Goal: Task Accomplishment & Management: Manage account settings

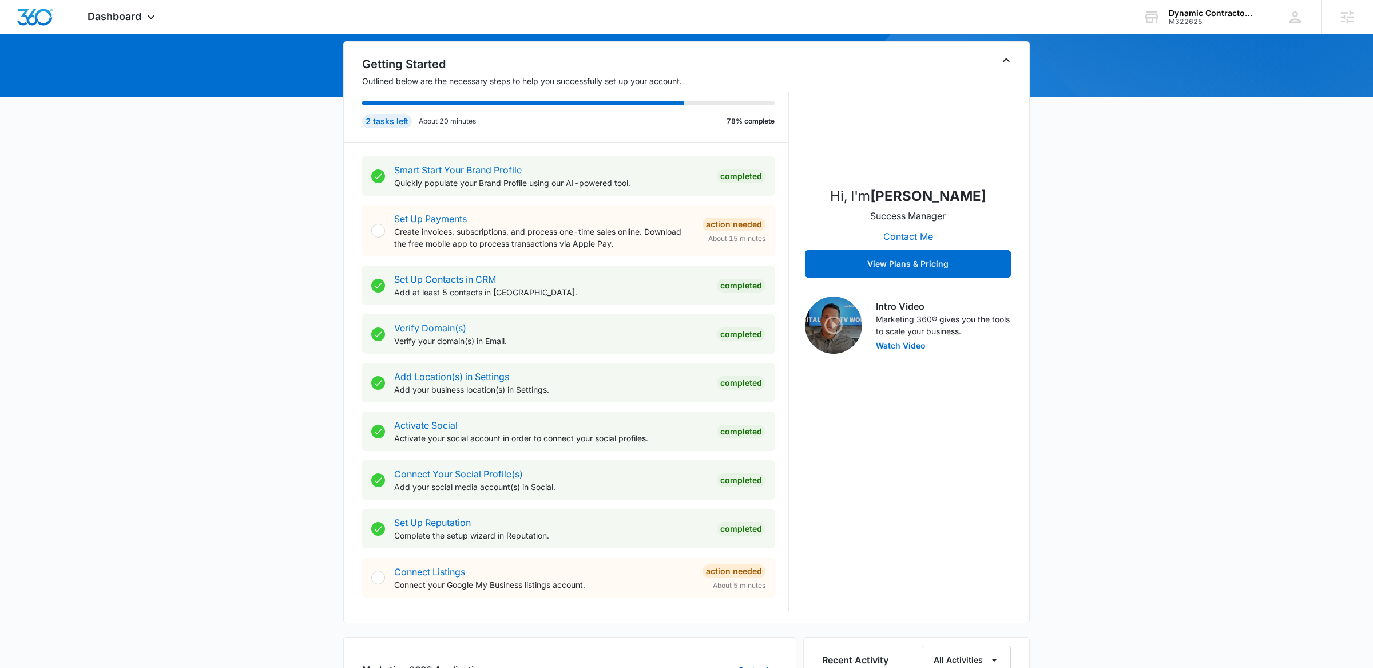
scroll to position [281, 0]
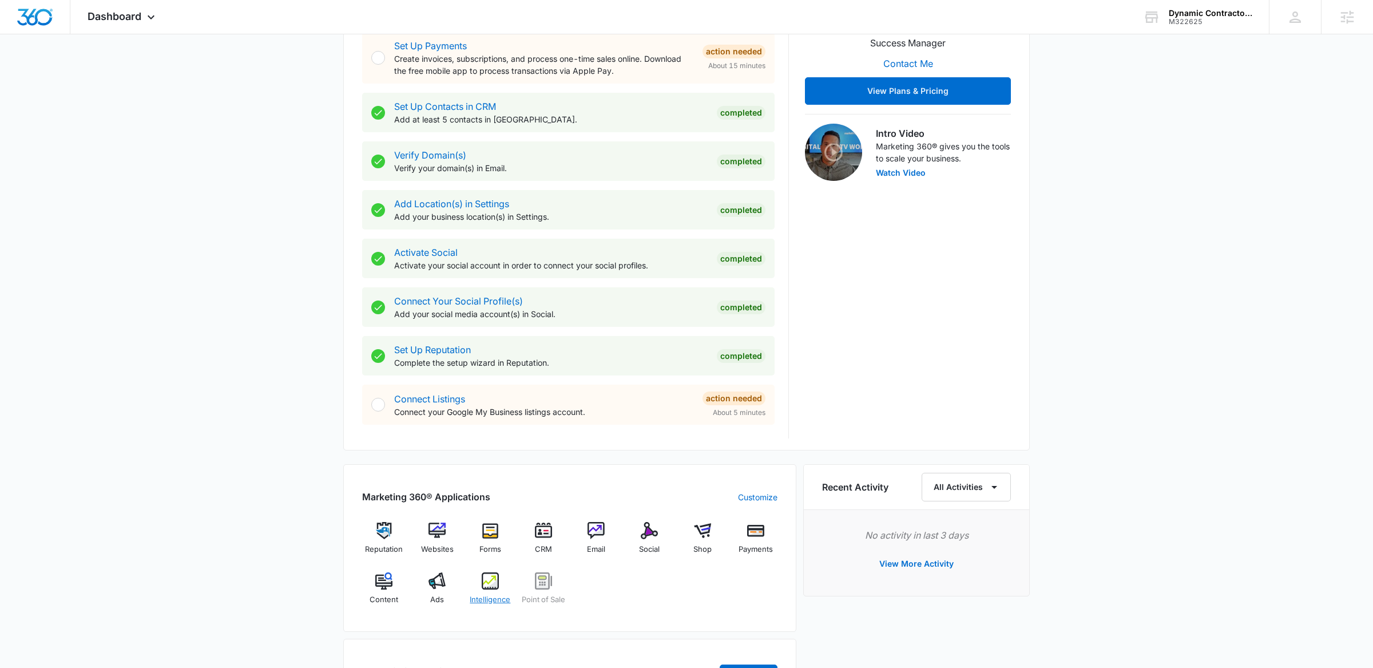
click at [494, 570] on img at bounding box center [490, 580] width 17 height 17
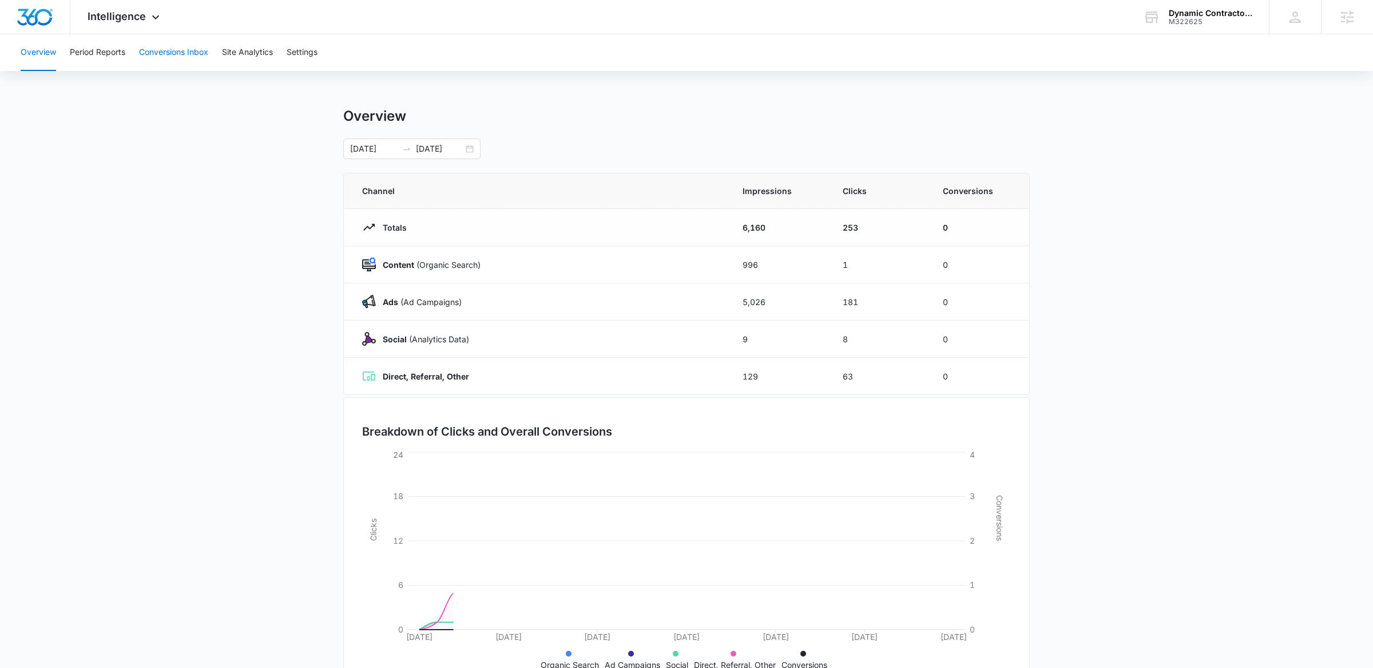
click at [184, 58] on button "Conversions Inbox" at bounding box center [173, 52] width 69 height 37
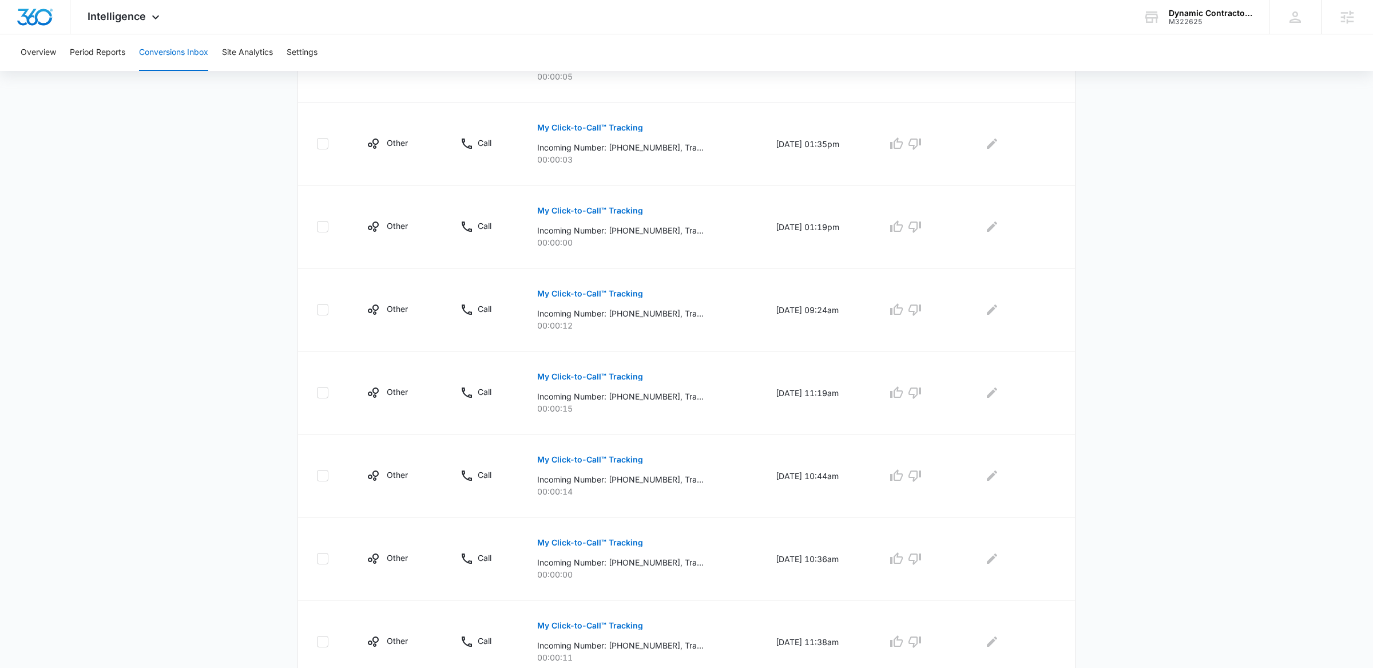
scroll to position [559, 0]
